Goal: Check status: Check status

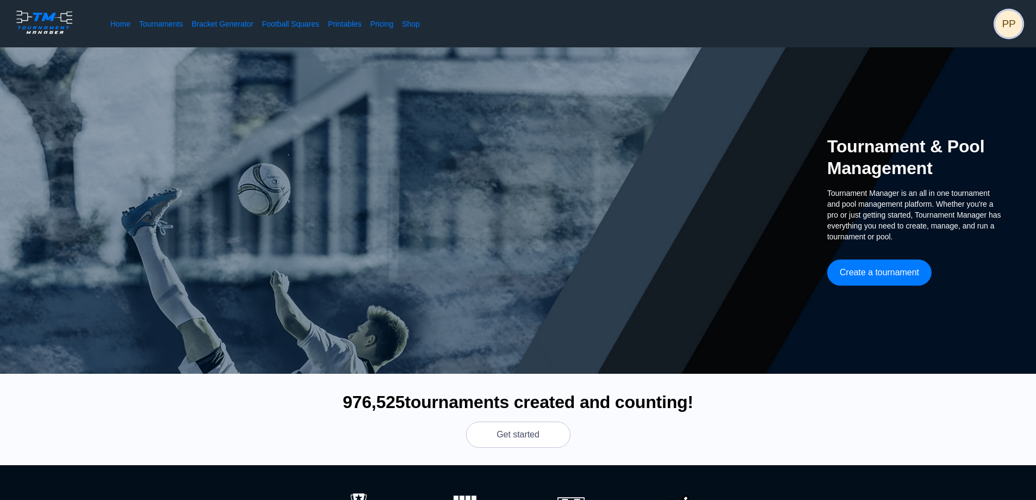
click at [1015, 21] on span "PP" at bounding box center [1009, 23] width 27 height 27
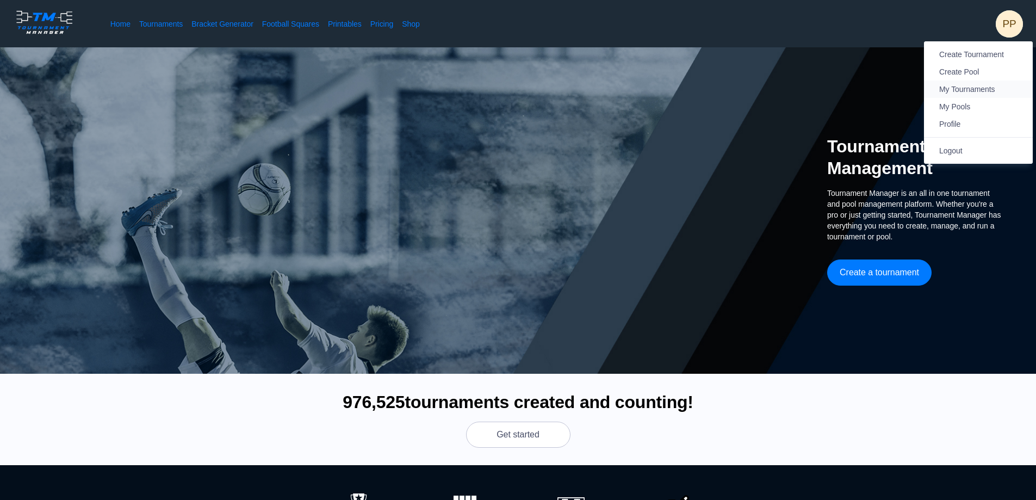
click at [973, 91] on span "My Tournaments" at bounding box center [968, 89] width 56 height 9
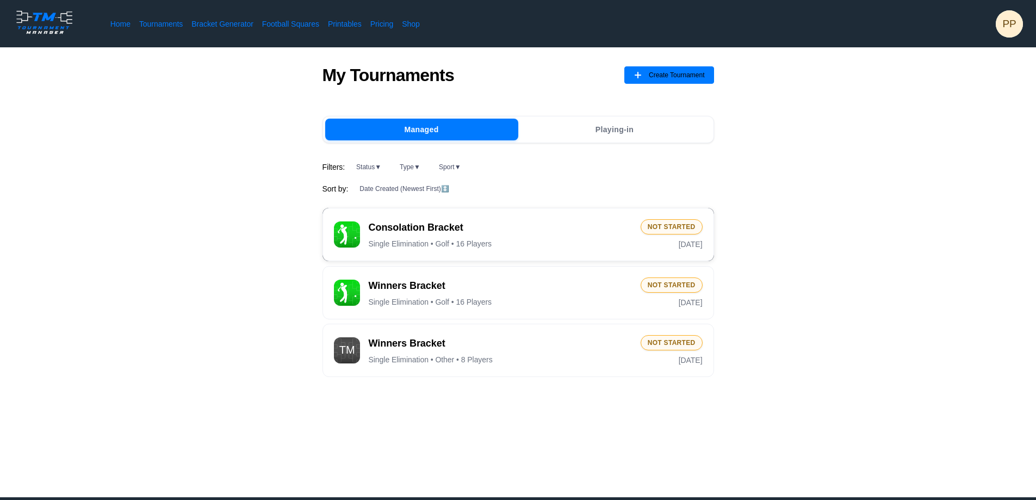
click at [670, 231] on div "Not Started" at bounding box center [672, 226] width 62 height 15
click at [406, 289] on span "Winners Bracket" at bounding box center [500, 286] width 263 height 14
